Goal: Task Accomplishment & Management: Manage account settings

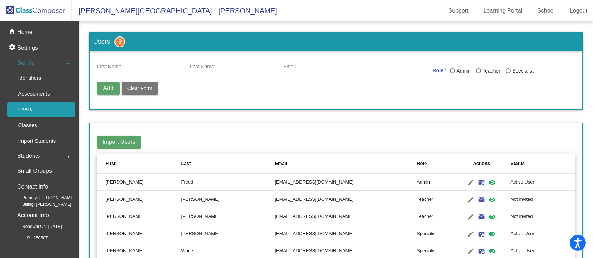
click at [58, 11] on img at bounding box center [36, 10] width 72 height 21
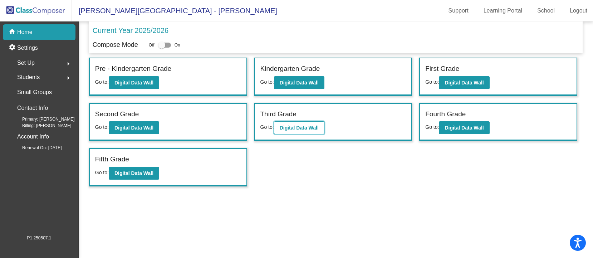
click at [300, 129] on b "Digital Data Wall" at bounding box center [299, 128] width 39 height 6
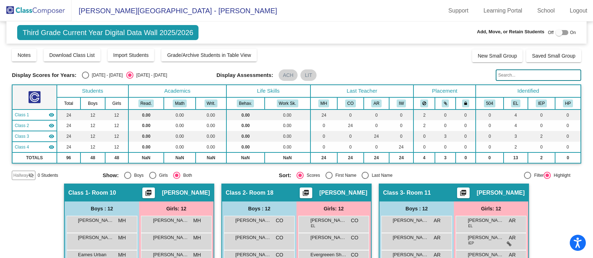
click at [499, 77] on input "text" at bounding box center [539, 74] width 86 height 11
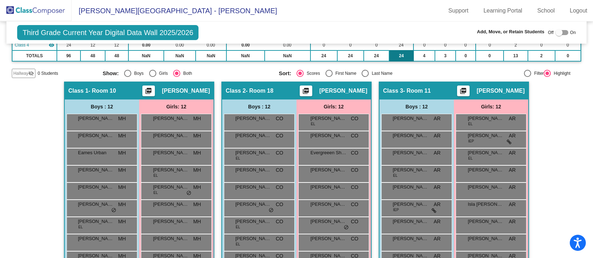
scroll to position [96, 0]
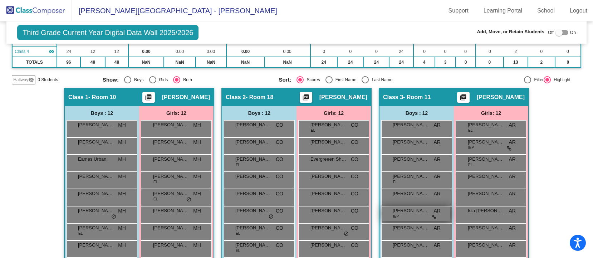
type input "[PERSON_NAME]"
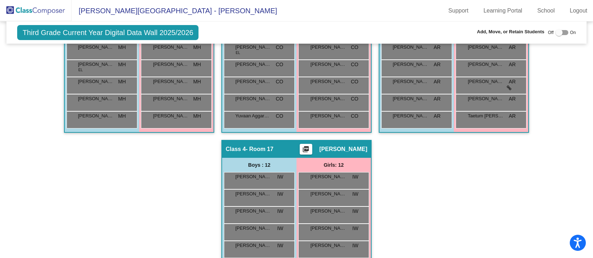
scroll to position [0, 0]
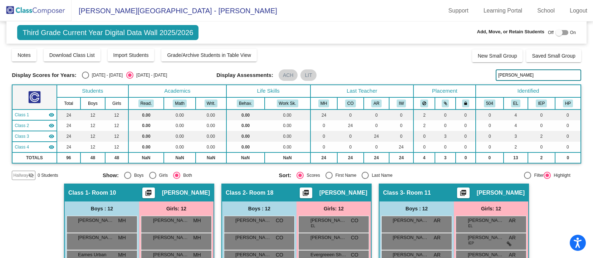
click at [564, 33] on div at bounding box center [562, 32] width 13 height 5
checkbox input "true"
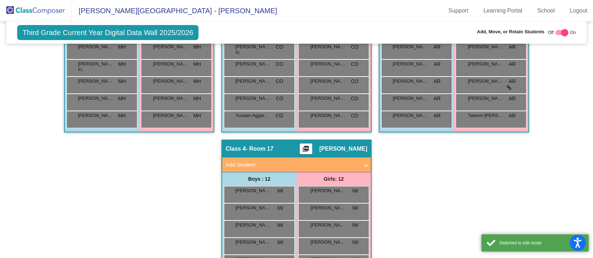
scroll to position [358, 0]
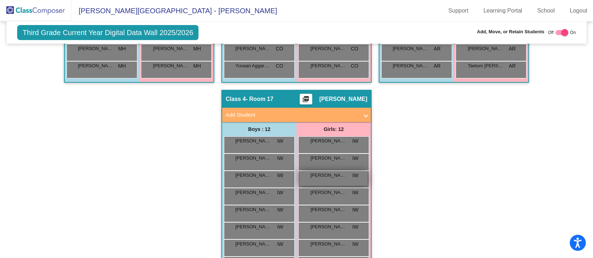
click at [341, 177] on span "[PERSON_NAME]" at bounding box center [329, 175] width 36 height 7
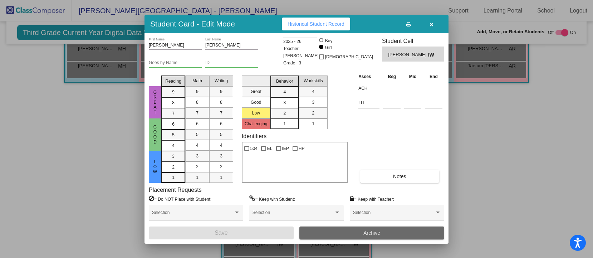
click at [390, 233] on button "Archive" at bounding box center [372, 233] width 145 height 13
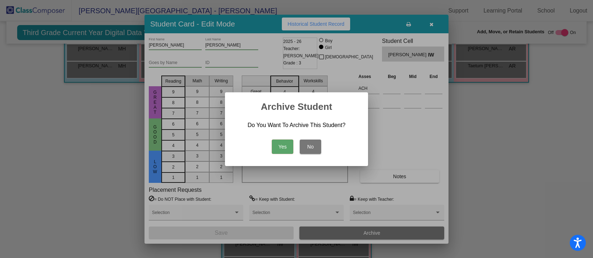
click at [286, 145] on button "Yes" at bounding box center [282, 147] width 21 height 14
